Goal: Task Accomplishment & Management: Manage account settings

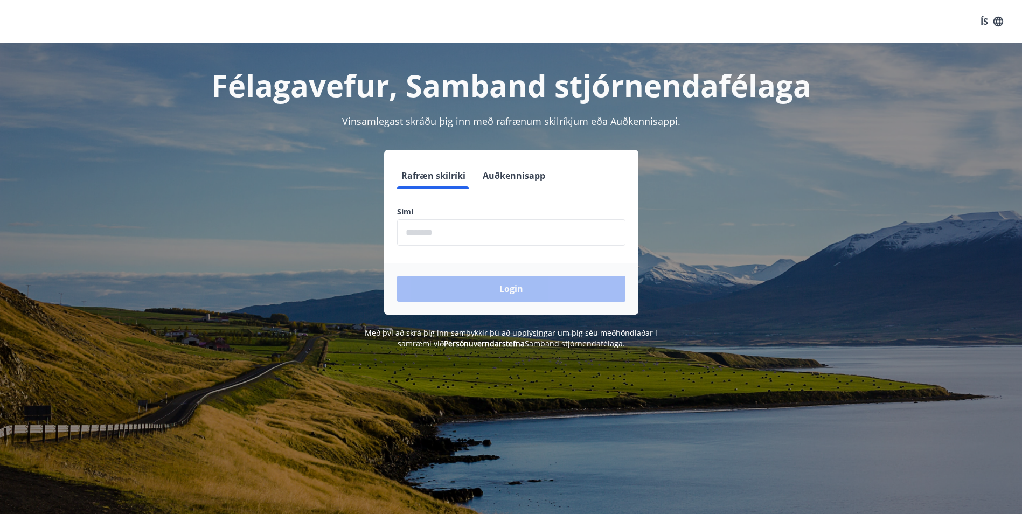
click at [422, 235] on input "phone" at bounding box center [511, 232] width 228 height 26
type input "********"
click at [480, 294] on button "Login" at bounding box center [511, 289] width 228 height 26
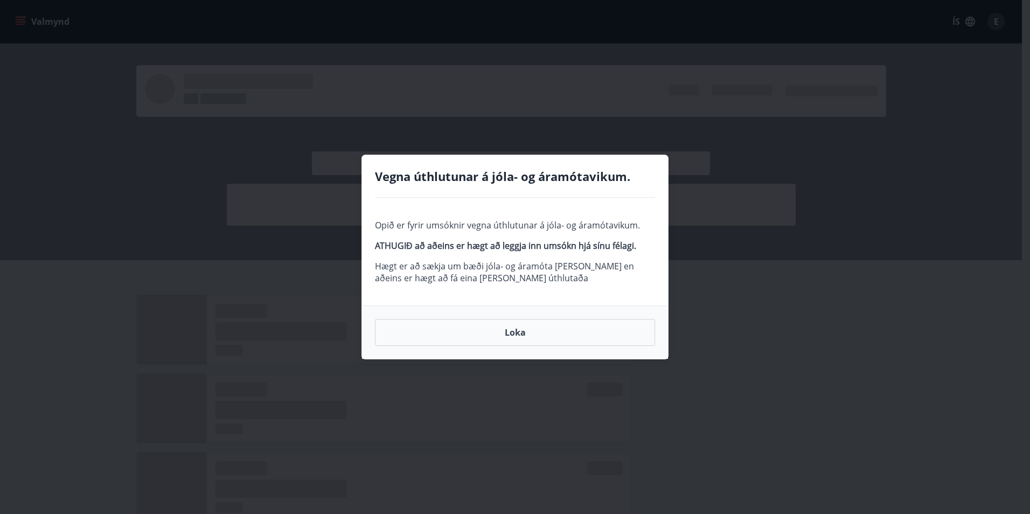
click at [509, 333] on button "Loka" at bounding box center [515, 332] width 280 height 27
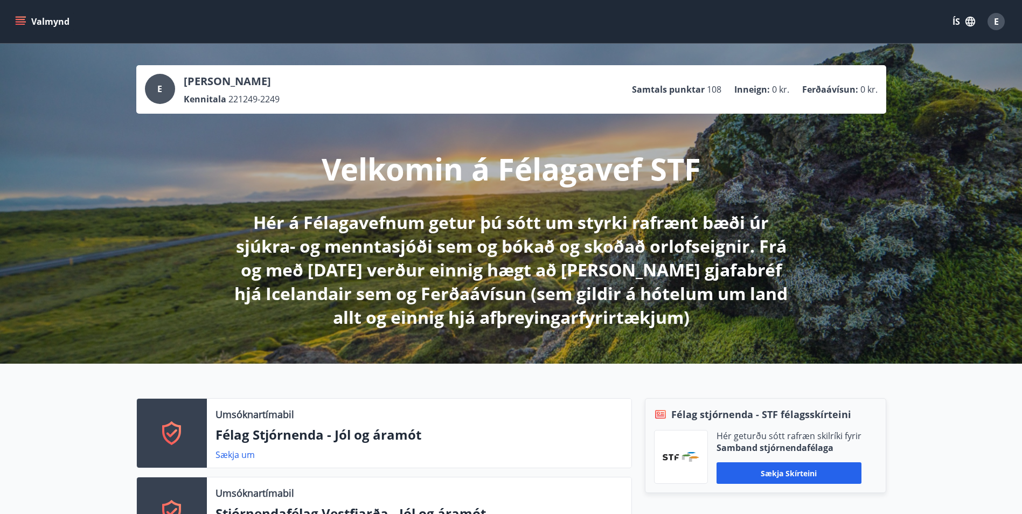
click at [160, 86] on span "E" at bounding box center [159, 89] width 5 height 12
click at [33, 18] on button "Valmynd" at bounding box center [43, 21] width 61 height 19
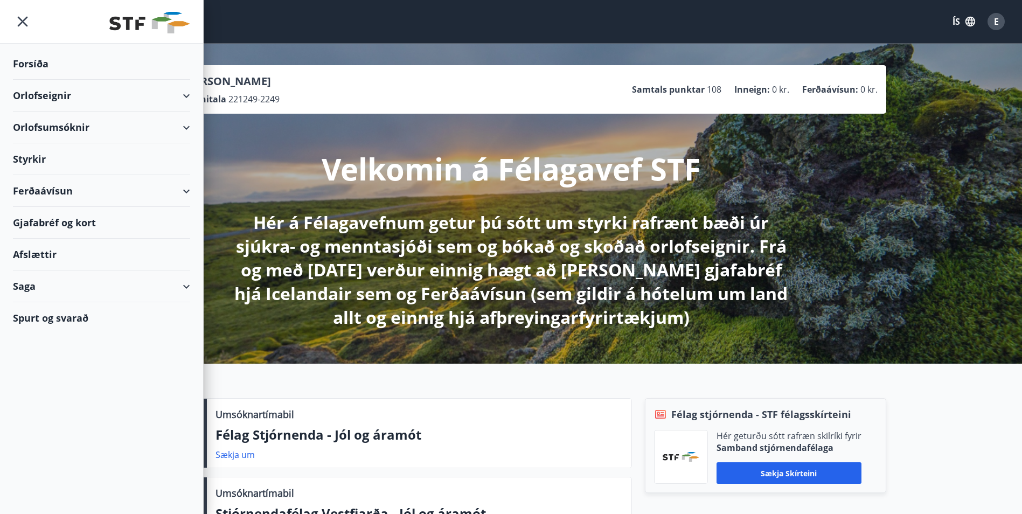
click at [252, 25] on div "Valmynd ÍS E" at bounding box center [511, 22] width 996 height 26
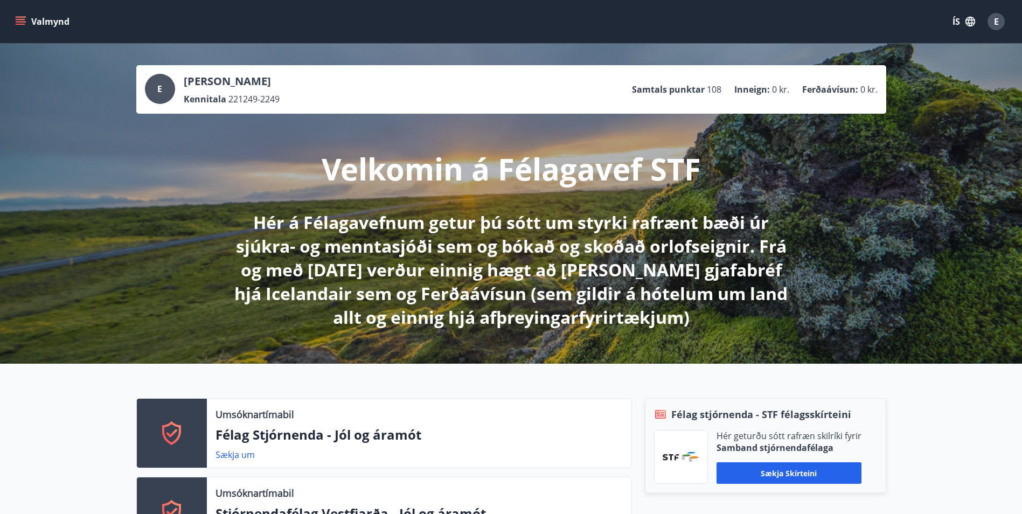
click at [994, 20] on span "E" at bounding box center [996, 22] width 5 height 12
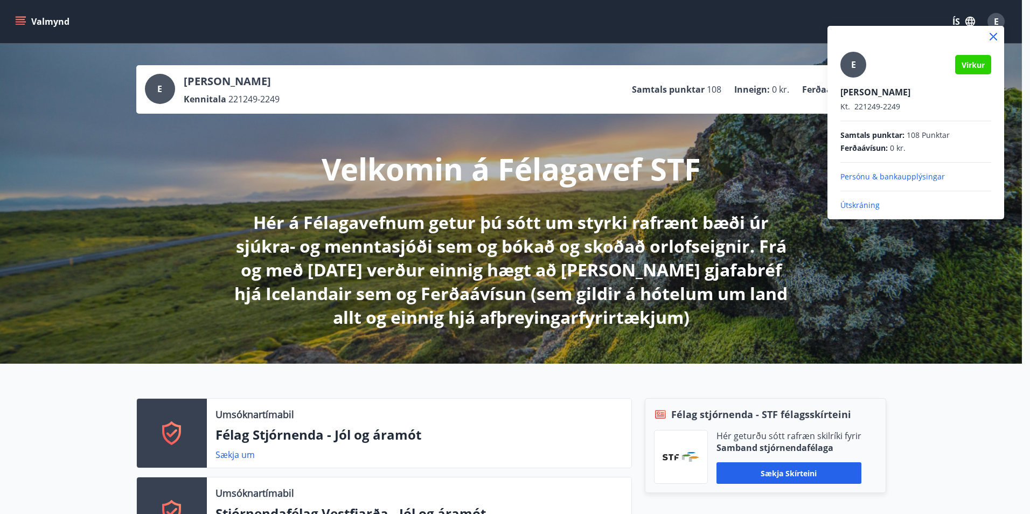
click at [857, 208] on p "Útskráning" at bounding box center [915, 205] width 151 height 11
